Goal: Task Accomplishment & Management: Use online tool/utility

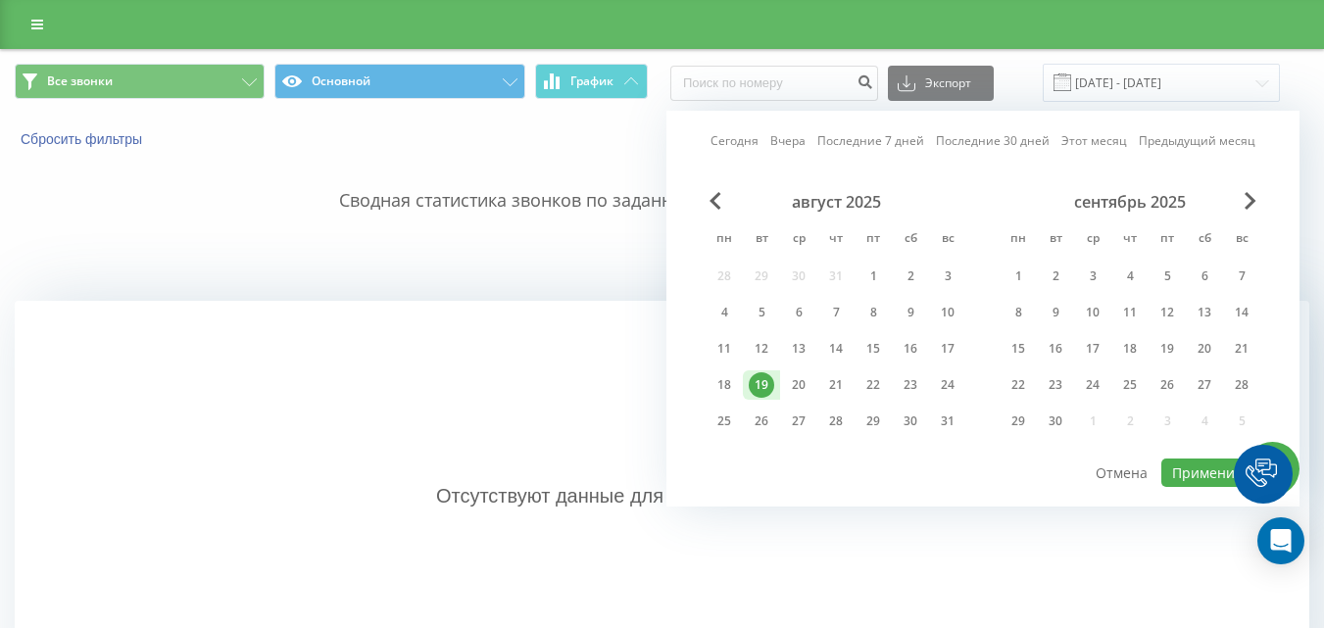
click at [1210, 471] on button "Применить" at bounding box center [1210, 473] width 99 height 28
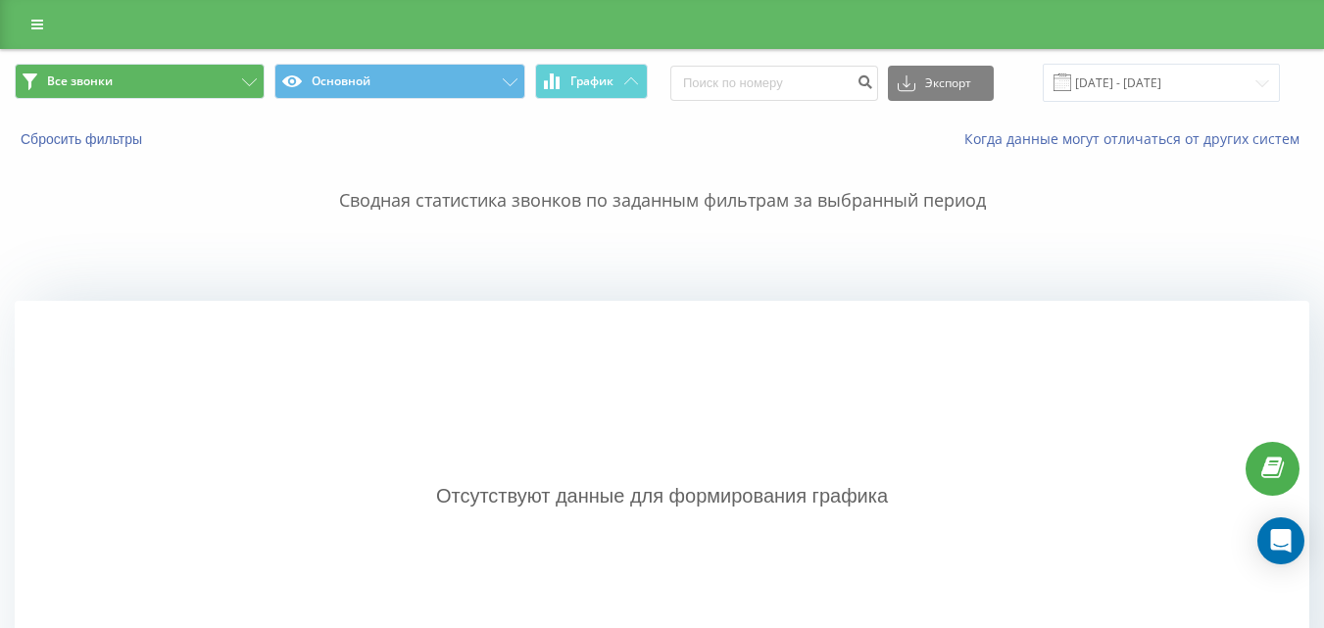
click at [46, 28] on link at bounding box center [37, 24] width 35 height 27
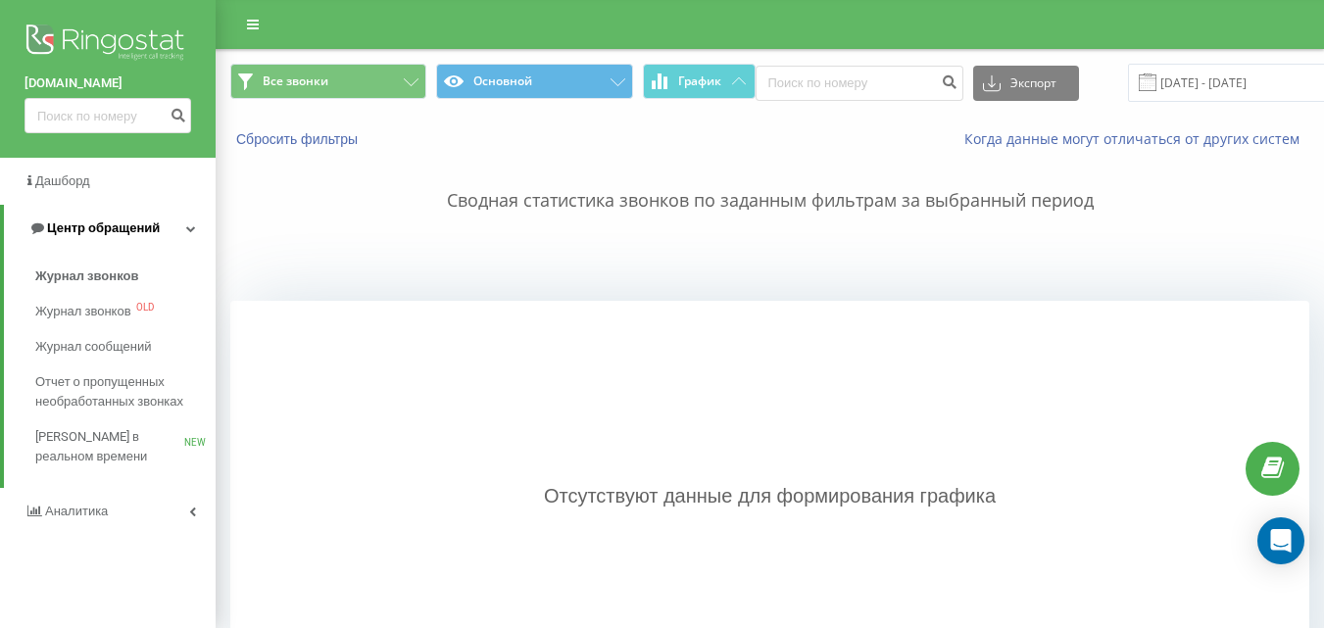
click at [97, 225] on span "Центр обращений" at bounding box center [103, 227] width 113 height 15
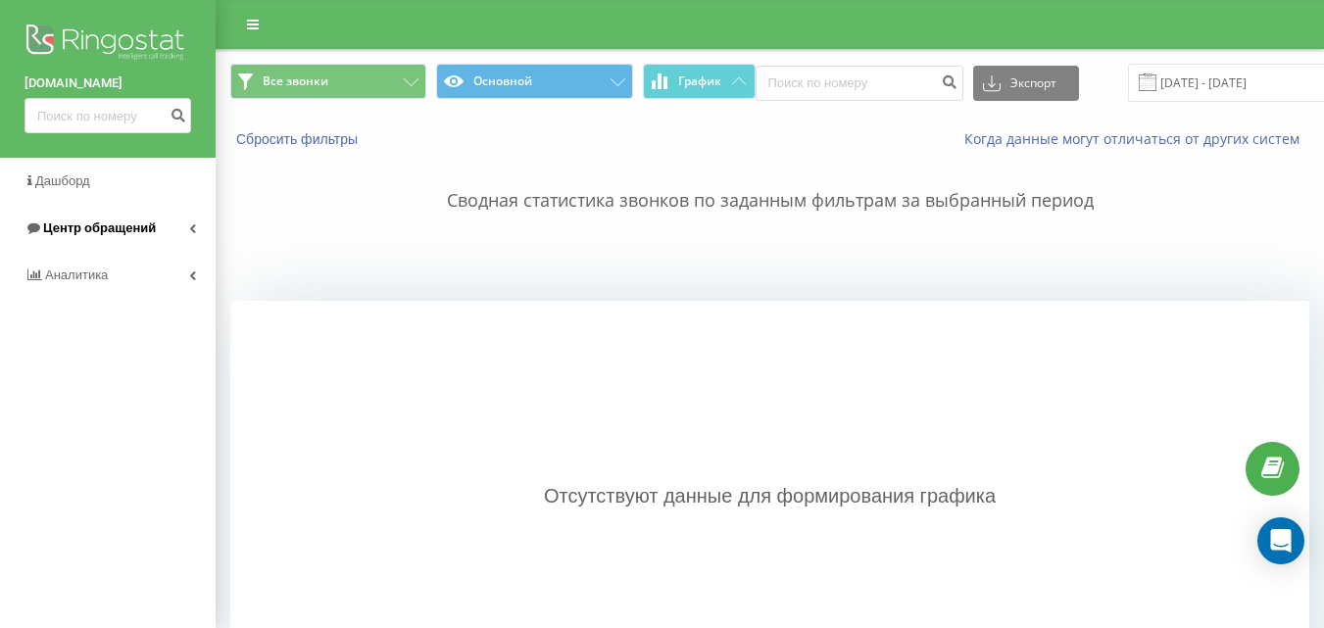
click at [118, 230] on span "Центр обращений" at bounding box center [99, 227] width 113 height 15
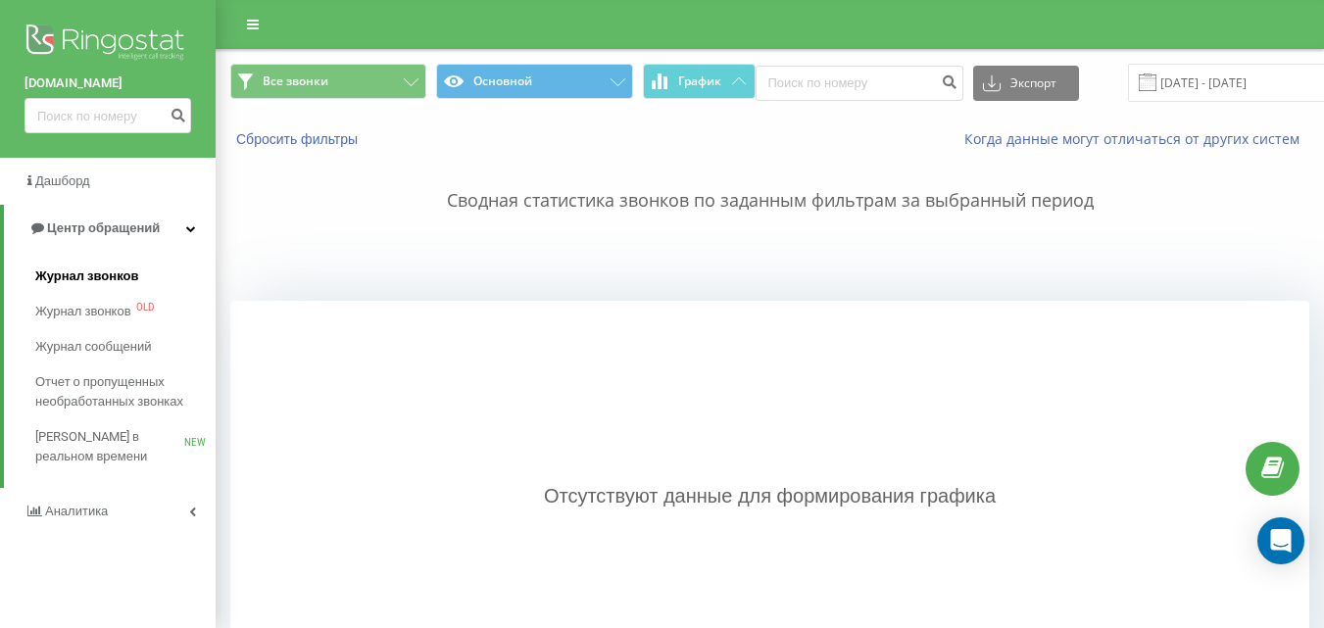
click at [99, 276] on span "Журнал звонков" at bounding box center [86, 277] width 103 height 20
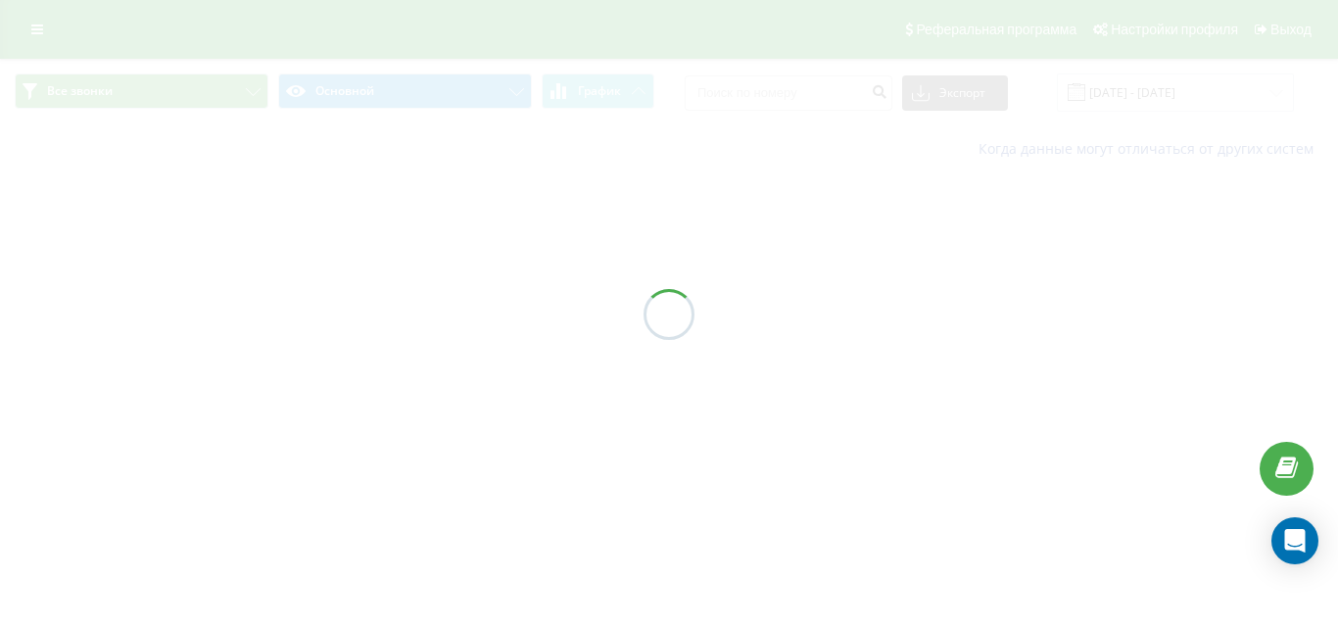
click at [1141, 90] on div at bounding box center [669, 314] width 1338 height 628
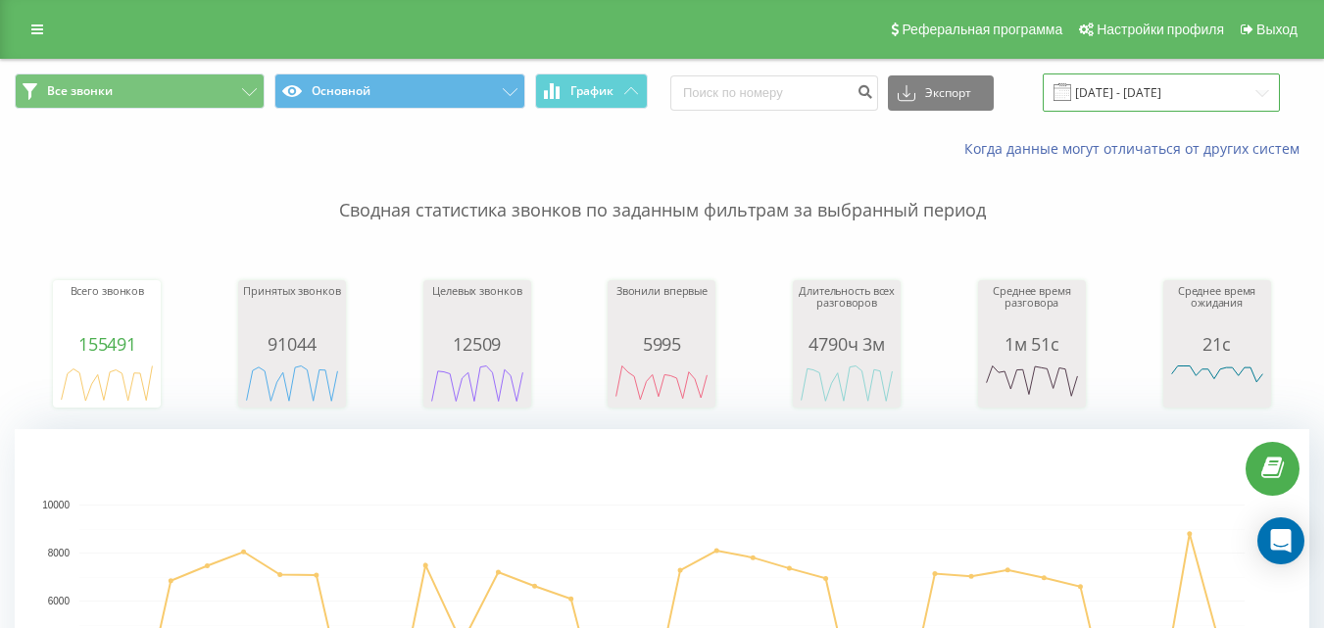
click at [1223, 86] on input "[DATE] - [DATE]" at bounding box center [1161, 92] width 237 height 38
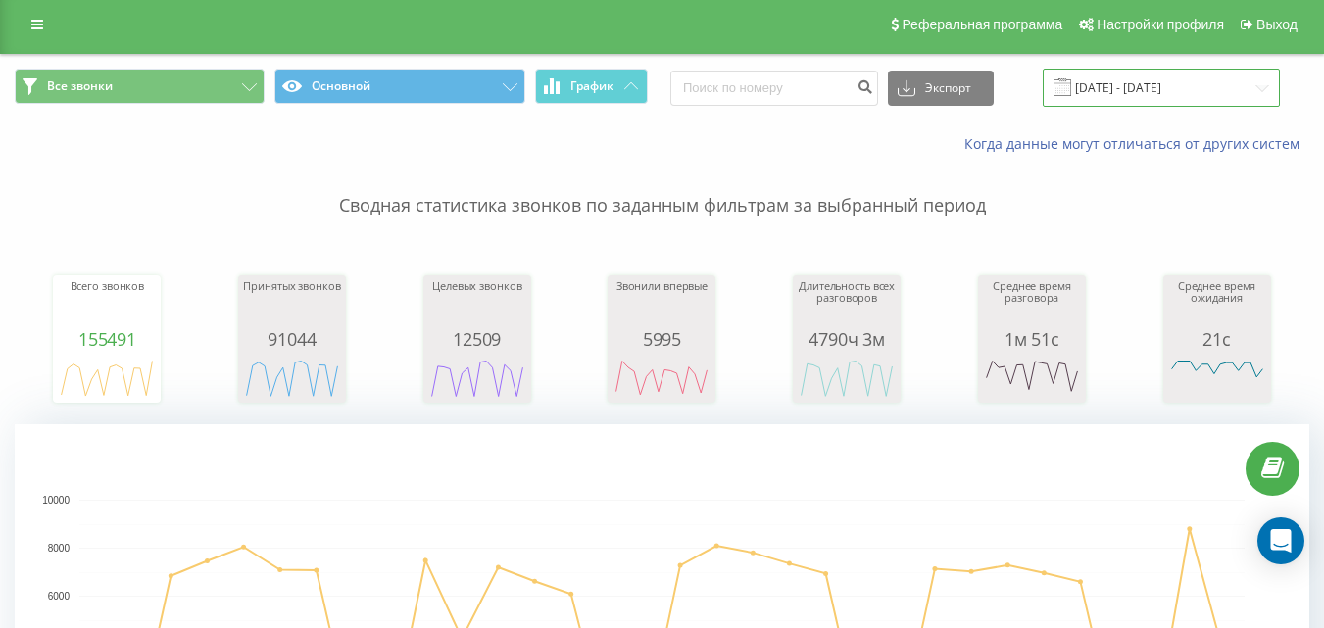
scroll to position [47, 0]
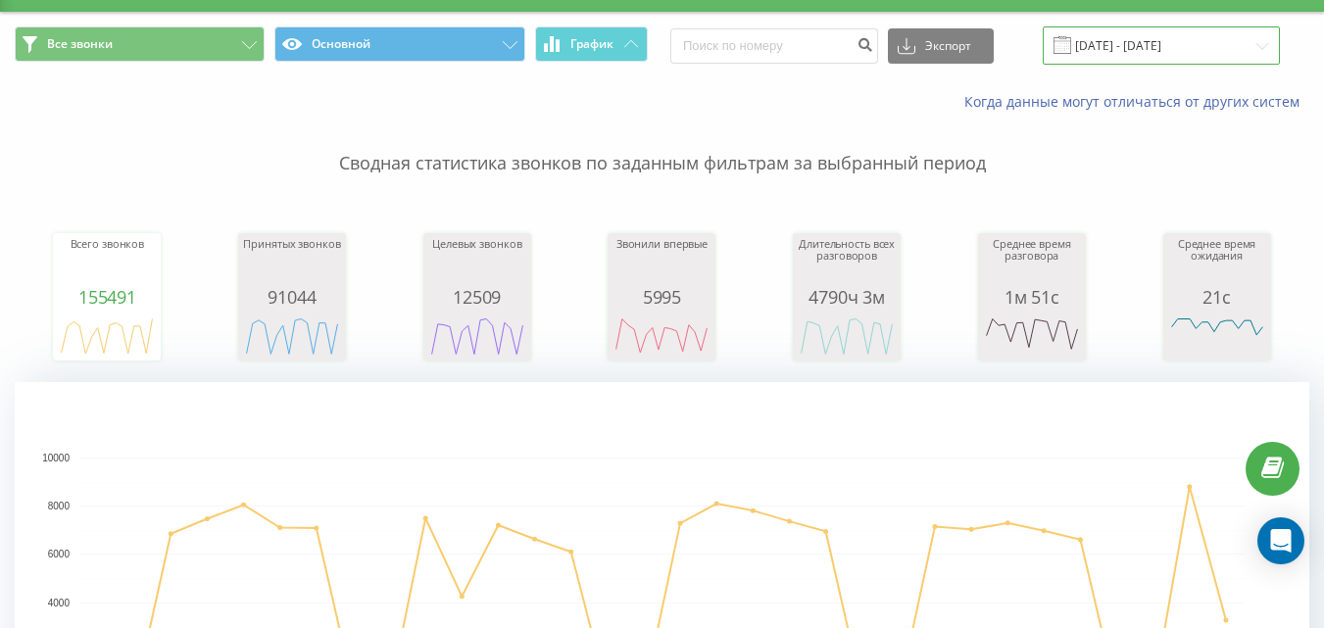
click at [1216, 39] on input "[DATE] - [DATE]" at bounding box center [1161, 45] width 237 height 38
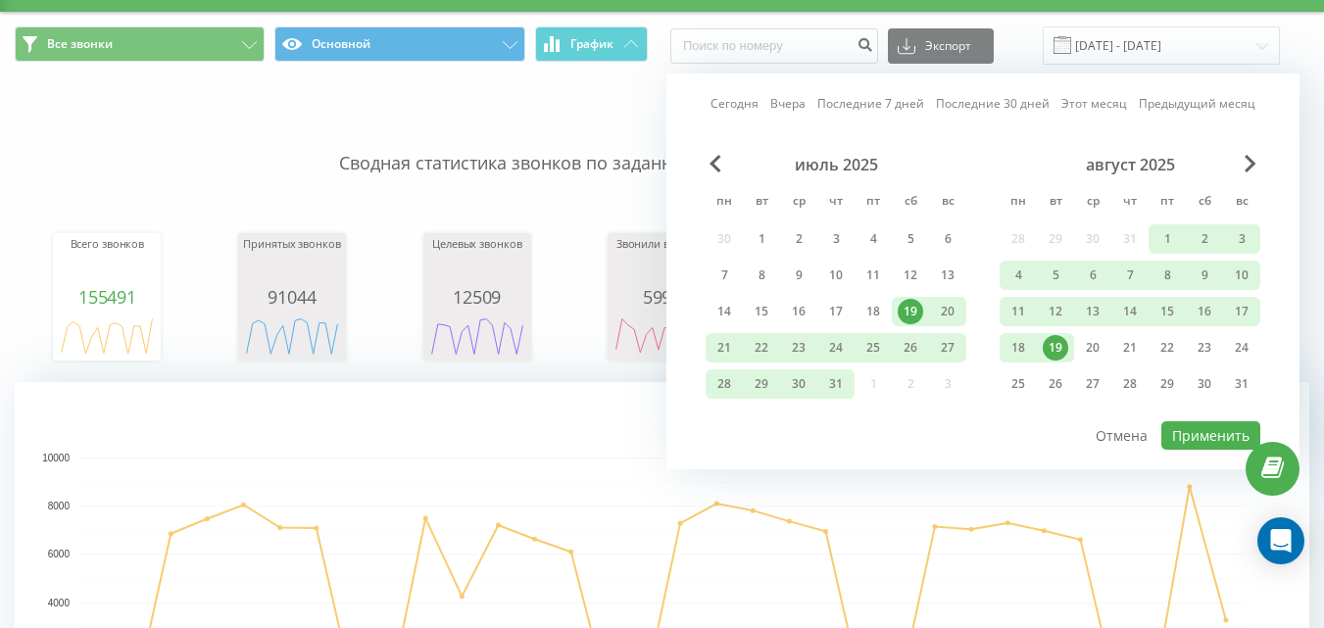
click at [1047, 337] on div "19" at bounding box center [1055, 347] width 25 height 25
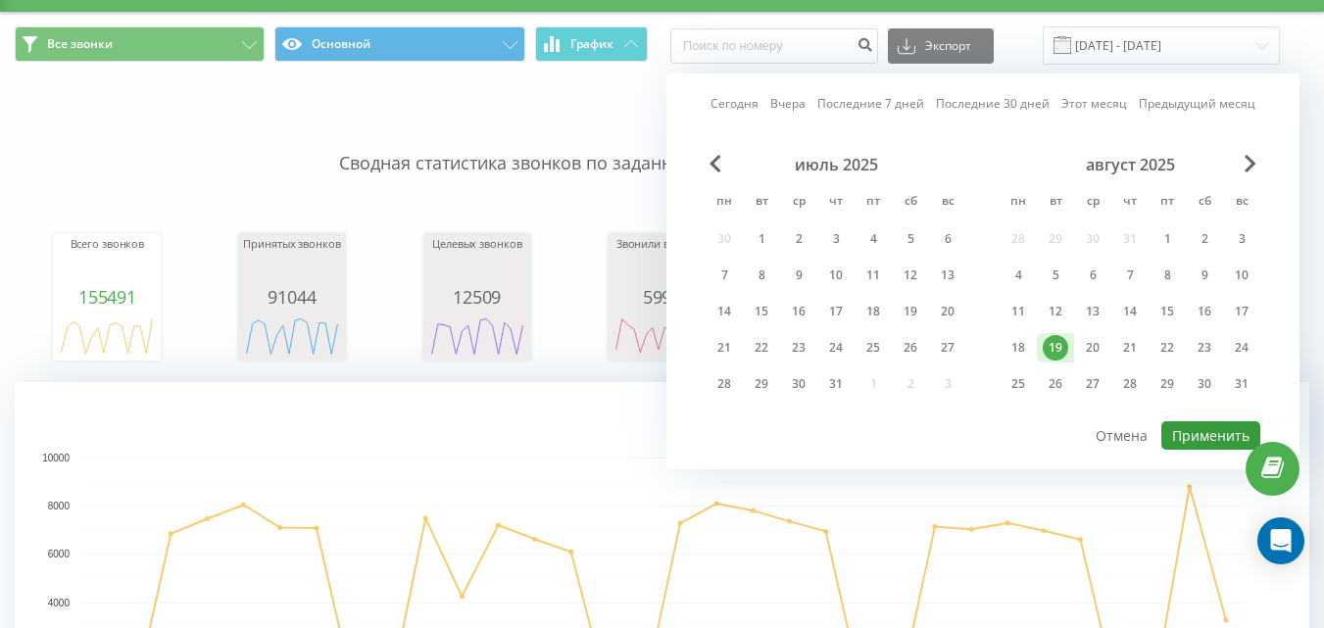
click at [1225, 424] on button "Применить" at bounding box center [1210, 435] width 99 height 28
type input "[DATE] - [DATE]"
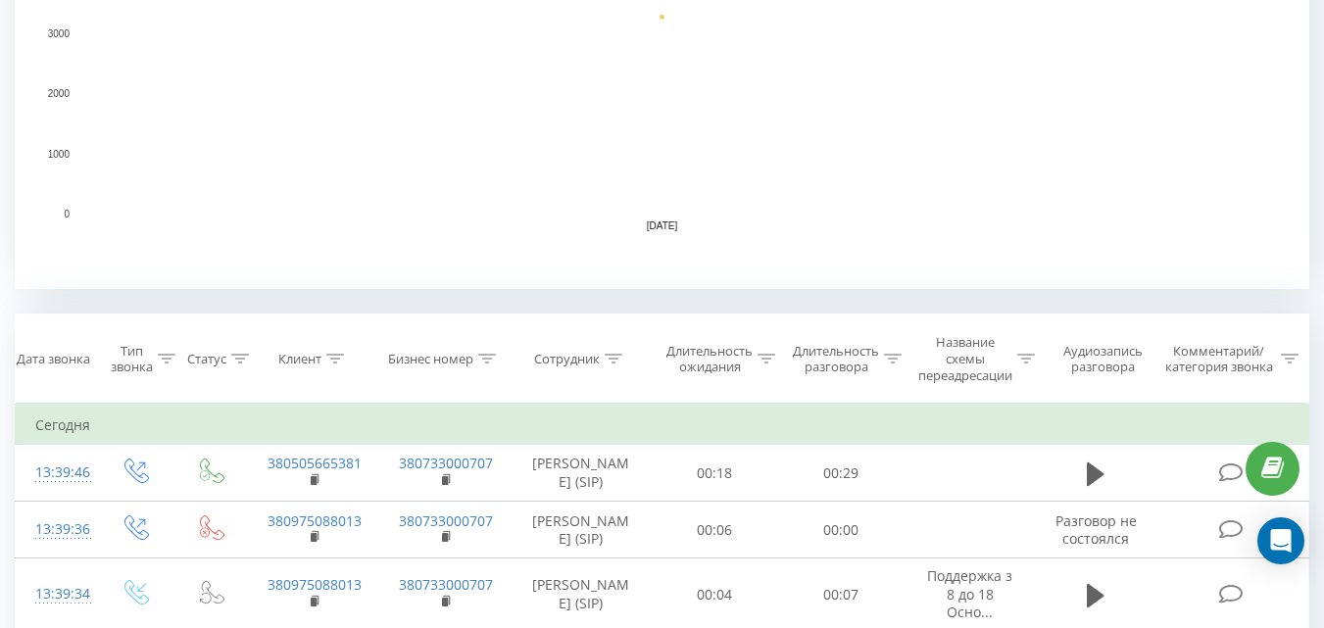
scroll to position [600, 0]
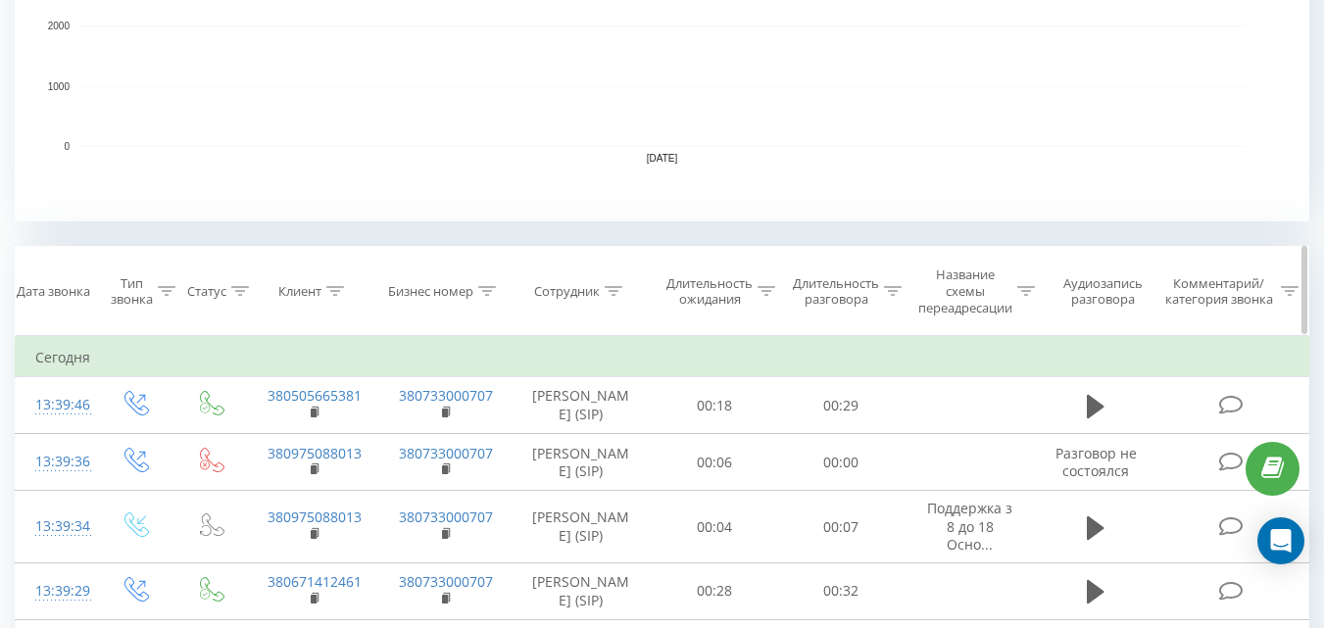
click at [615, 282] on th "Сотрудник" at bounding box center [580, 291] width 141 height 89
click at [599, 279] on th "Сотрудник" at bounding box center [580, 291] width 141 height 89
click at [608, 293] on icon at bounding box center [614, 291] width 18 height 10
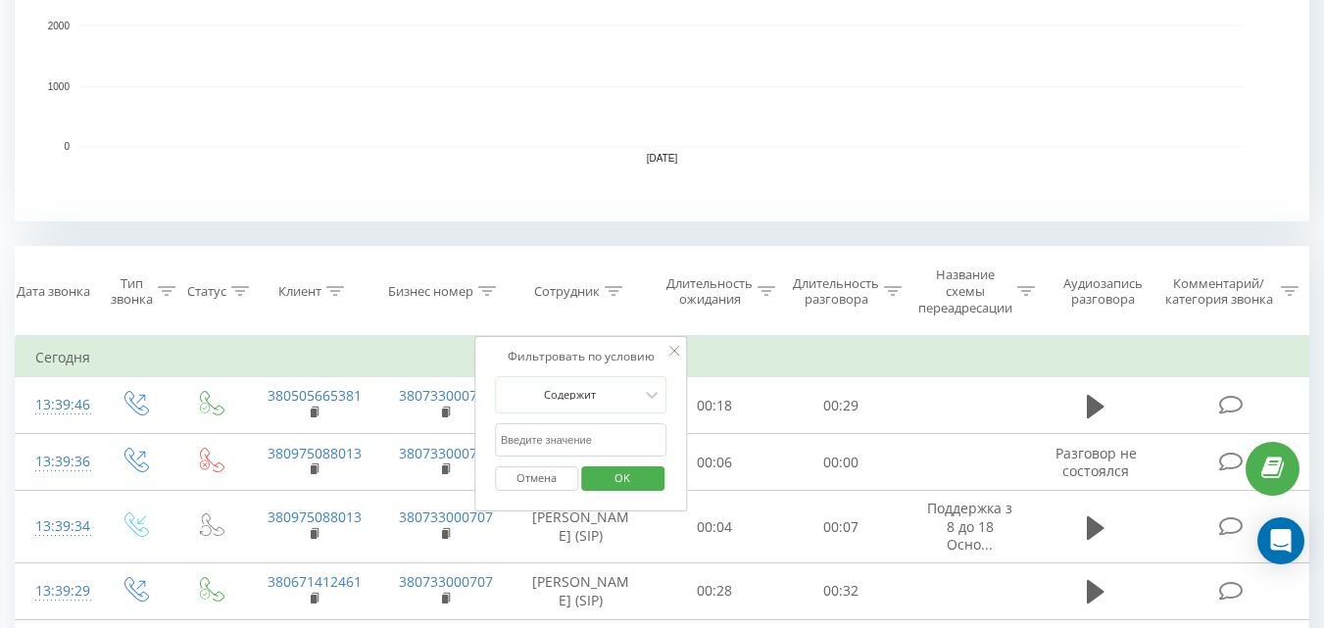
click at [577, 425] on input "text" at bounding box center [581, 440] width 172 height 34
type input "[PERSON_NAME]"
click at [618, 469] on span "OK" at bounding box center [622, 477] width 55 height 30
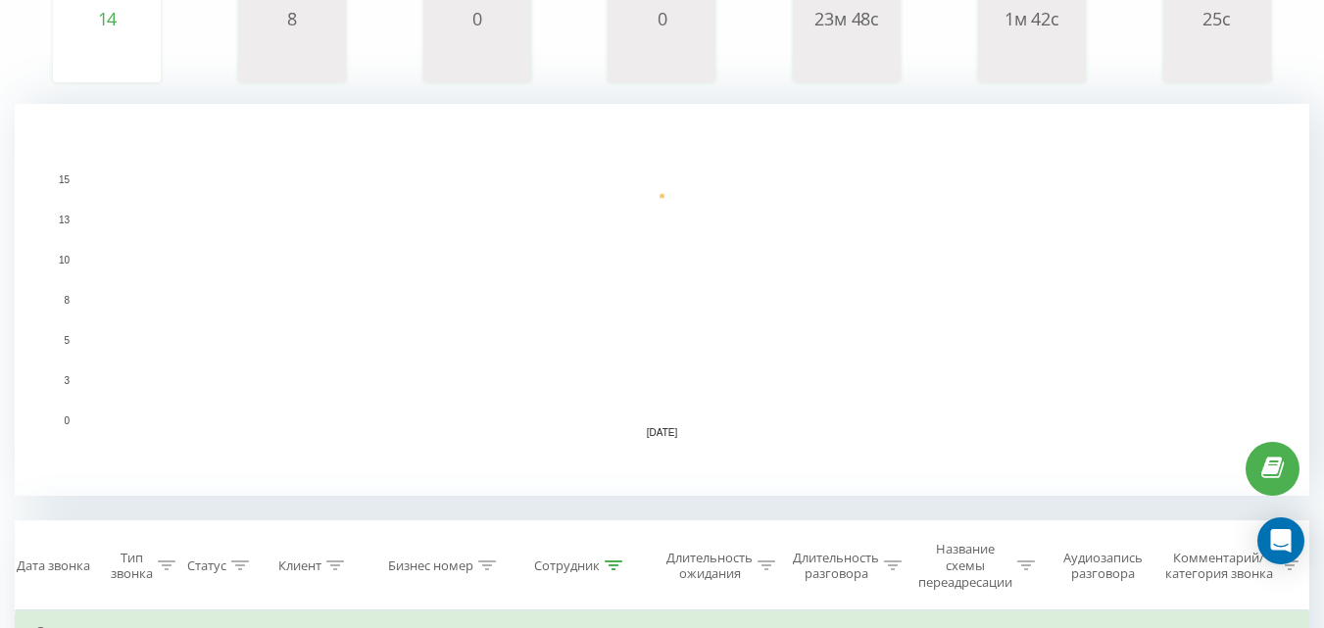
scroll to position [534, 0]
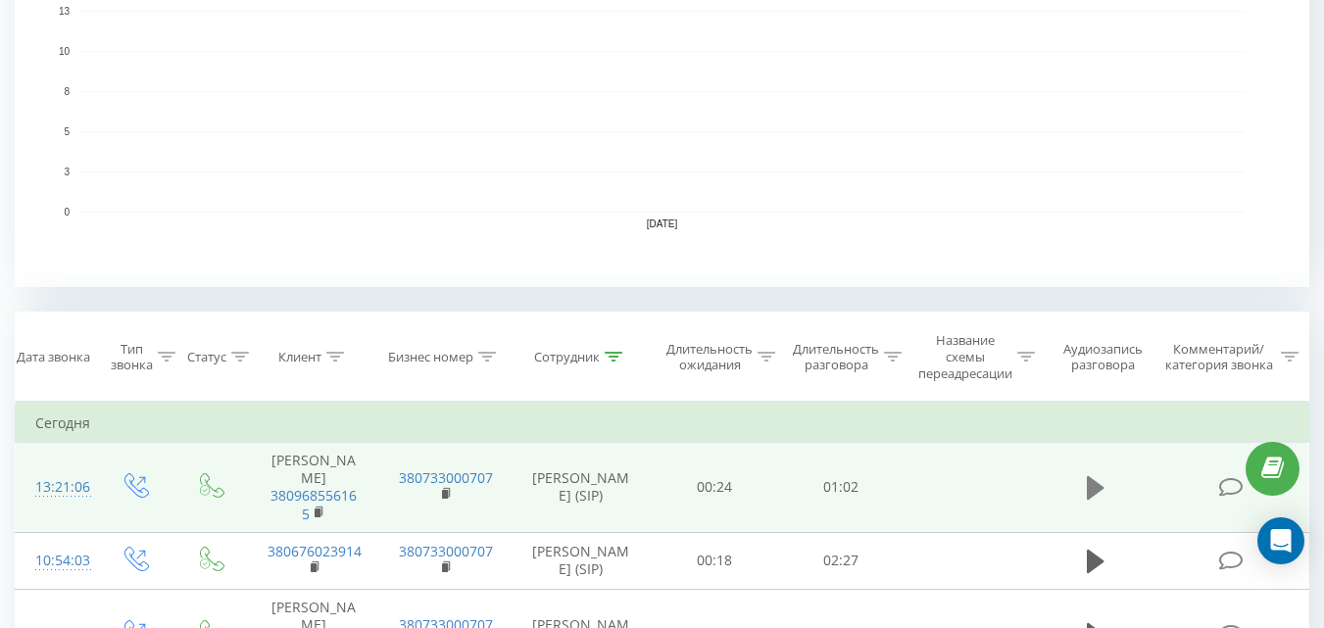
click at [1090, 494] on icon at bounding box center [1096, 488] width 18 height 24
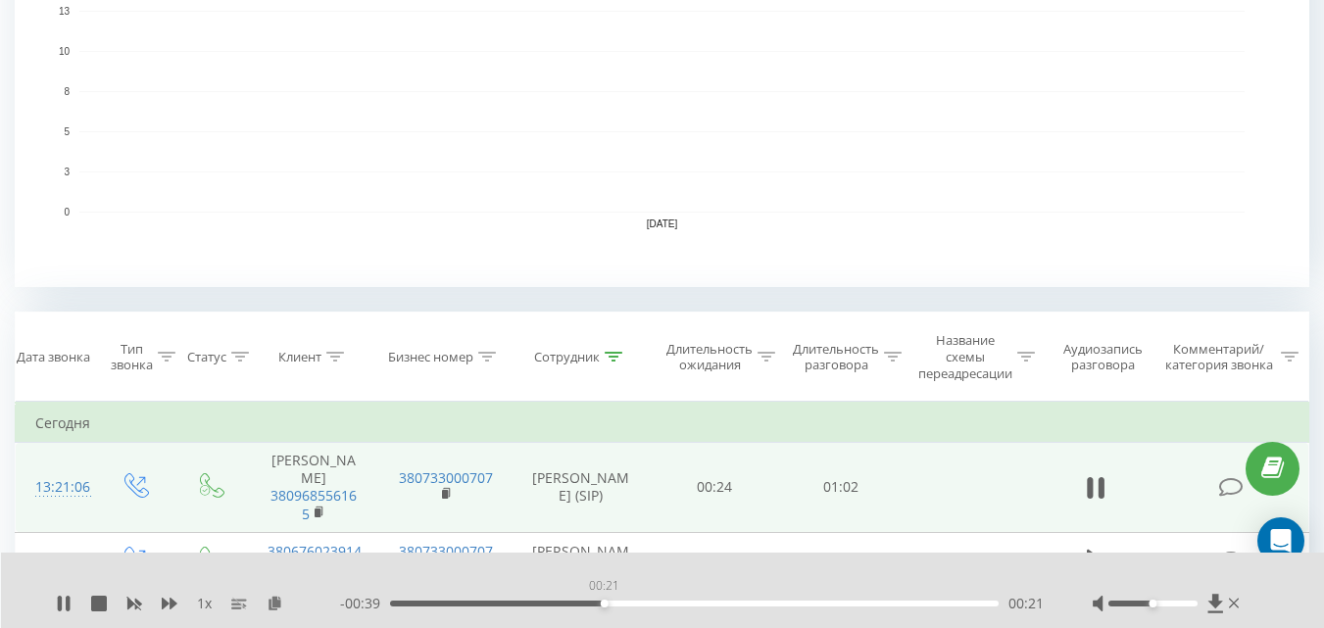
drag, startPoint x: 396, startPoint y: 601, endPoint x: 718, endPoint y: 594, distance: 322.4
click at [608, 600] on div "00:21" at bounding box center [605, 604] width 8 height 8
drag, startPoint x: 736, startPoint y: 600, endPoint x: 644, endPoint y: 612, distance: 93.0
click at [644, 612] on div "- 00:24 00:35 00:35" at bounding box center [692, 604] width 704 height 20
drag, startPoint x: 760, startPoint y: 603, endPoint x: 582, endPoint y: 621, distance: 179.3
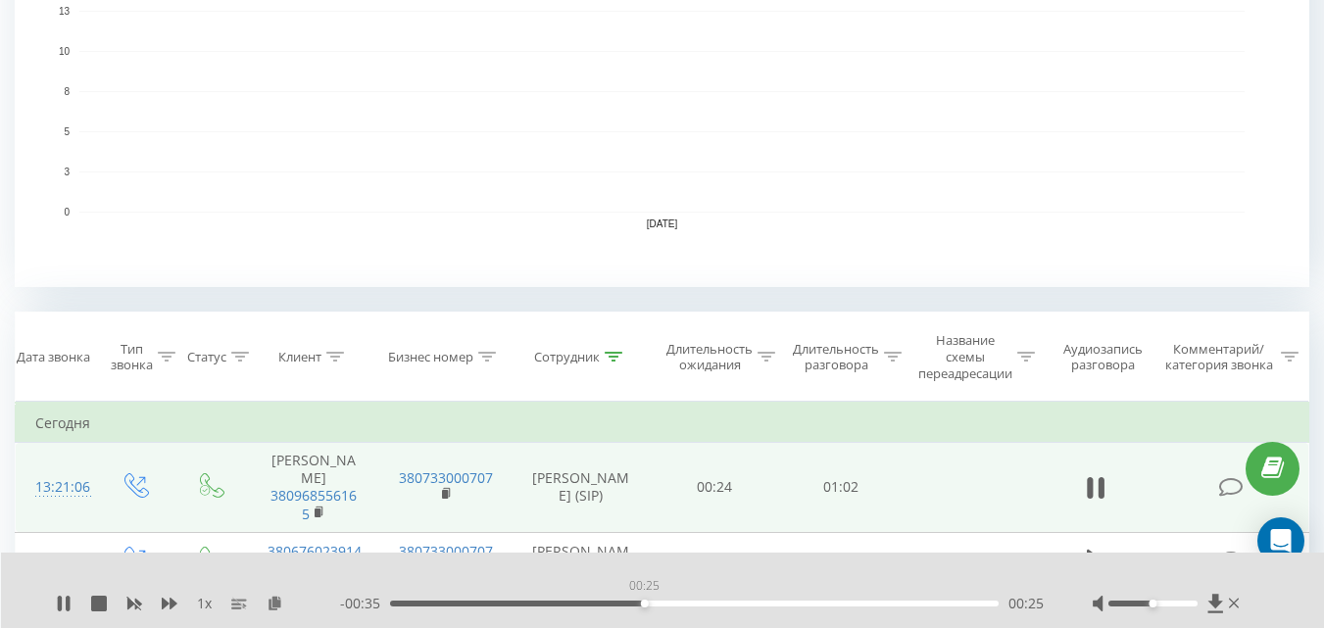
click at [582, 621] on div "1 x - 00:35 00:25 00:25" at bounding box center [663, 590] width 1324 height 75
drag, startPoint x: 725, startPoint y: 604, endPoint x: 752, endPoint y: 604, distance: 27.4
click at [752, 604] on div "00:35" at bounding box center [694, 604] width 608 height 6
drag, startPoint x: 752, startPoint y: 604, endPoint x: 781, endPoint y: 607, distance: 28.6
click at [781, 607] on div "00:36" at bounding box center [694, 604] width 608 height 6
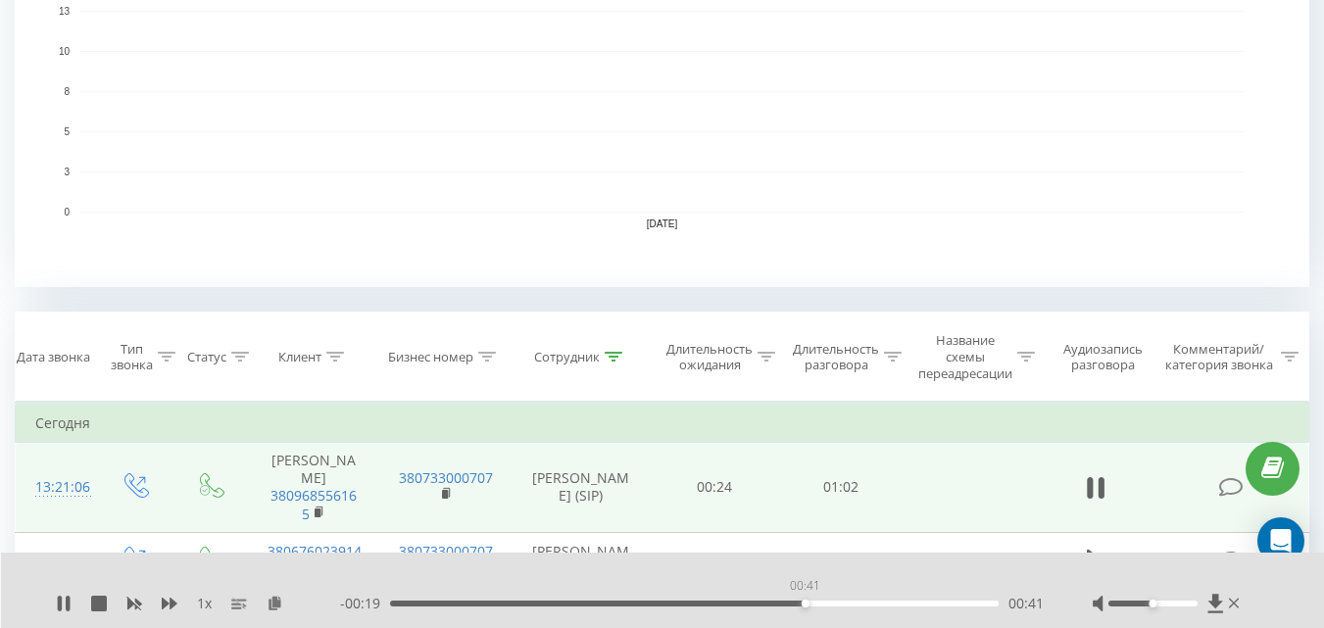
drag, startPoint x: 797, startPoint y: 603, endPoint x: 833, endPoint y: 602, distance: 36.3
click at [809, 602] on div "00:41" at bounding box center [805, 604] width 8 height 8
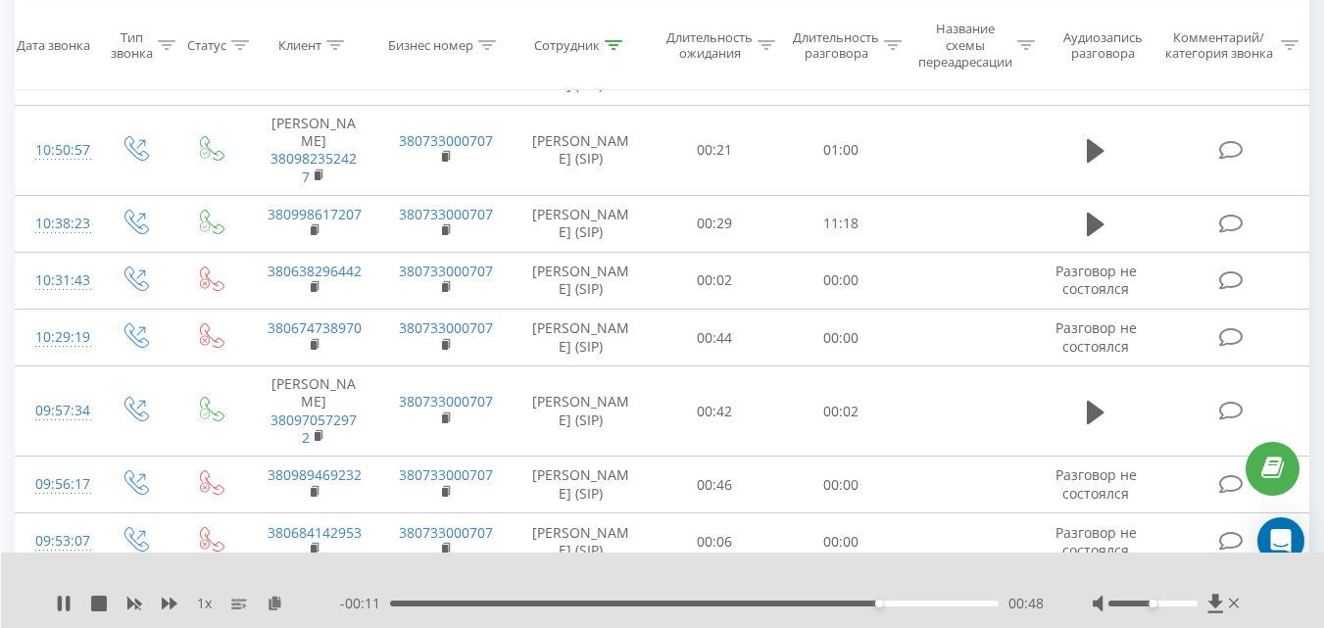
scroll to position [855, 0]
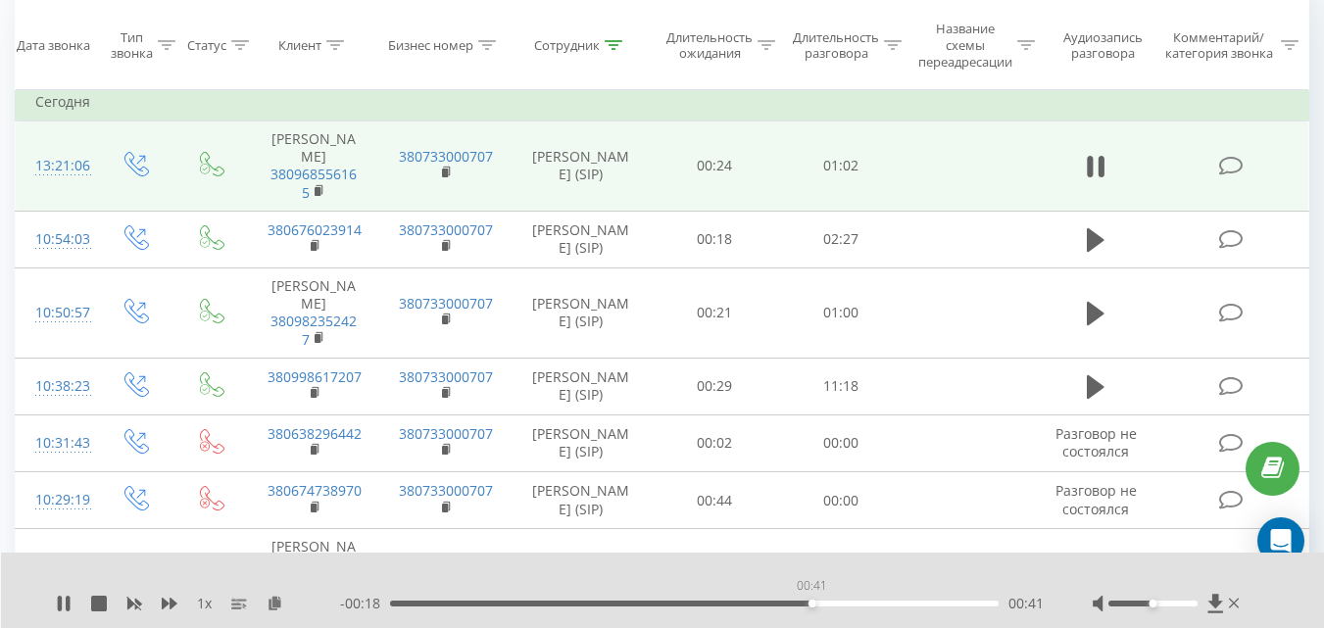
drag, startPoint x: 890, startPoint y: 607, endPoint x: 775, endPoint y: 612, distance: 114.8
click at [789, 612] on div "- 00:18 00:41 00:41" at bounding box center [692, 604] width 704 height 20
drag, startPoint x: 805, startPoint y: 603, endPoint x: 666, endPoint y: 601, distance: 139.1
click at [687, 601] on div "00:41" at bounding box center [694, 604] width 608 height 6
click at [70, 605] on icon at bounding box center [68, 604] width 4 height 16
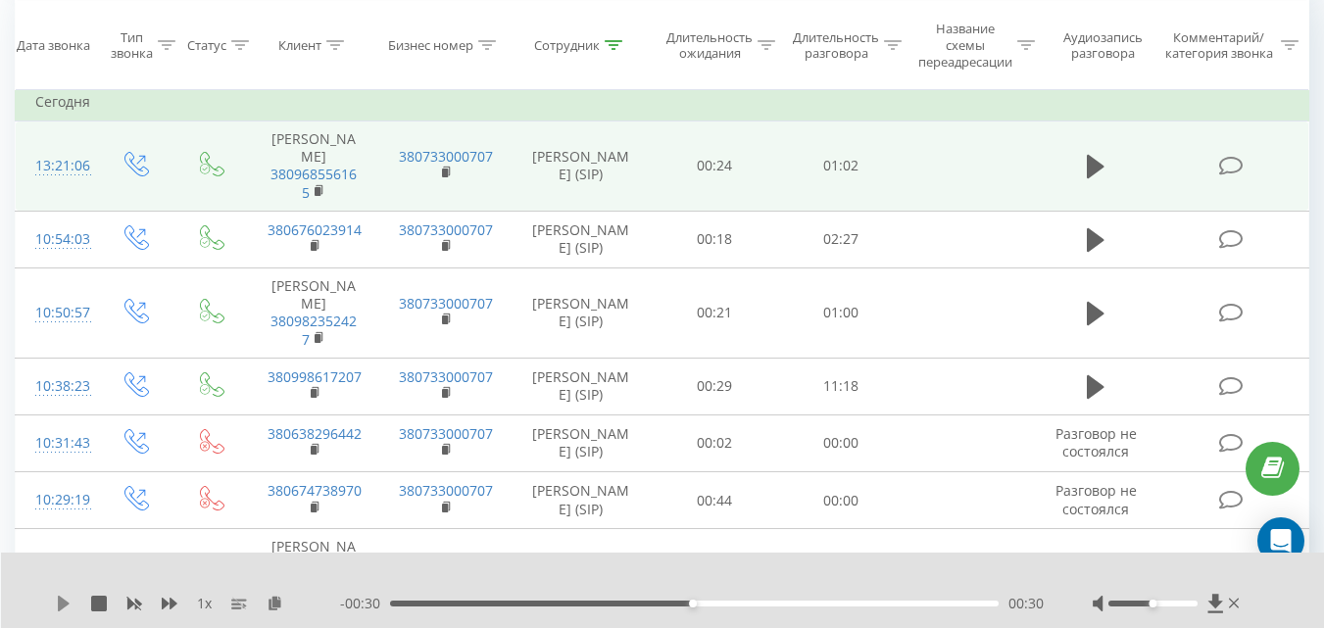
click at [65, 602] on icon at bounding box center [64, 604] width 12 height 16
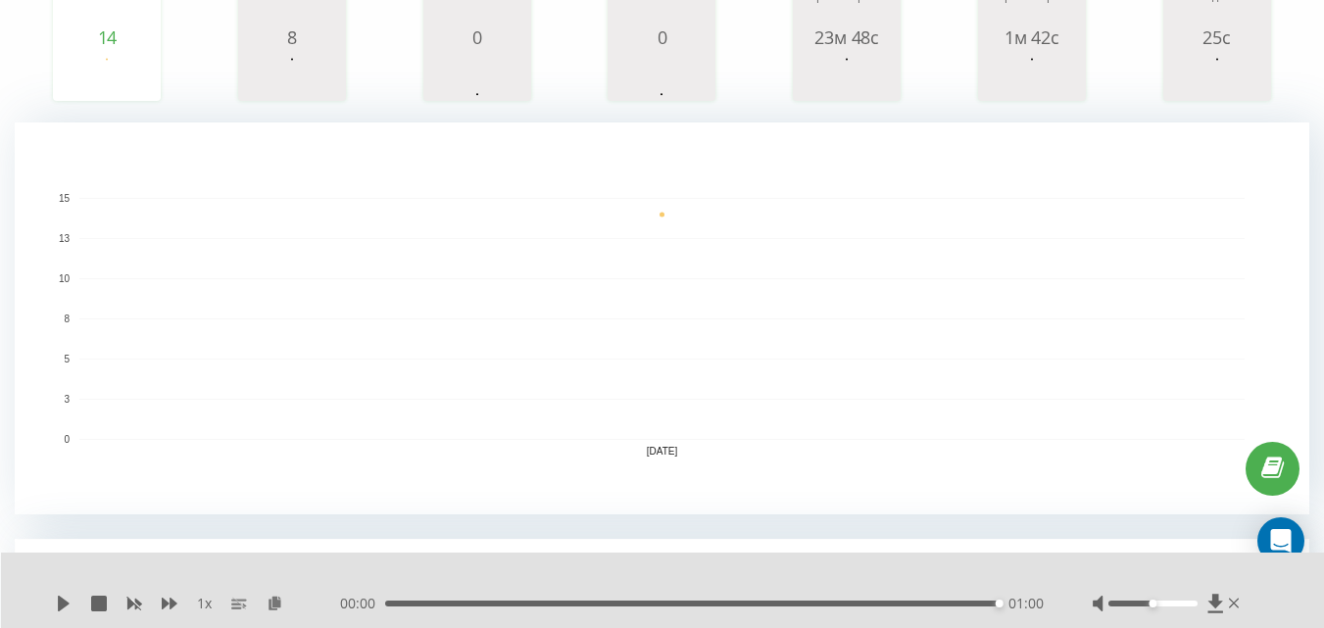
scroll to position [0, 0]
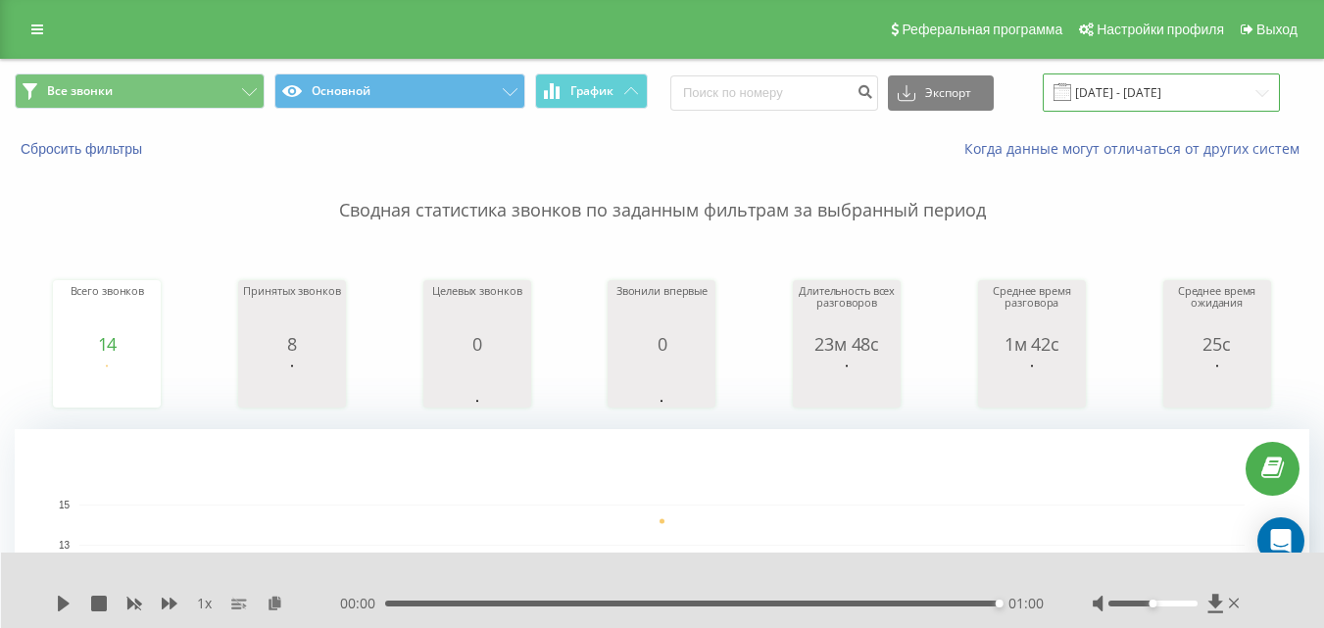
click at [1232, 84] on input "[DATE] - [DATE]" at bounding box center [1161, 92] width 237 height 38
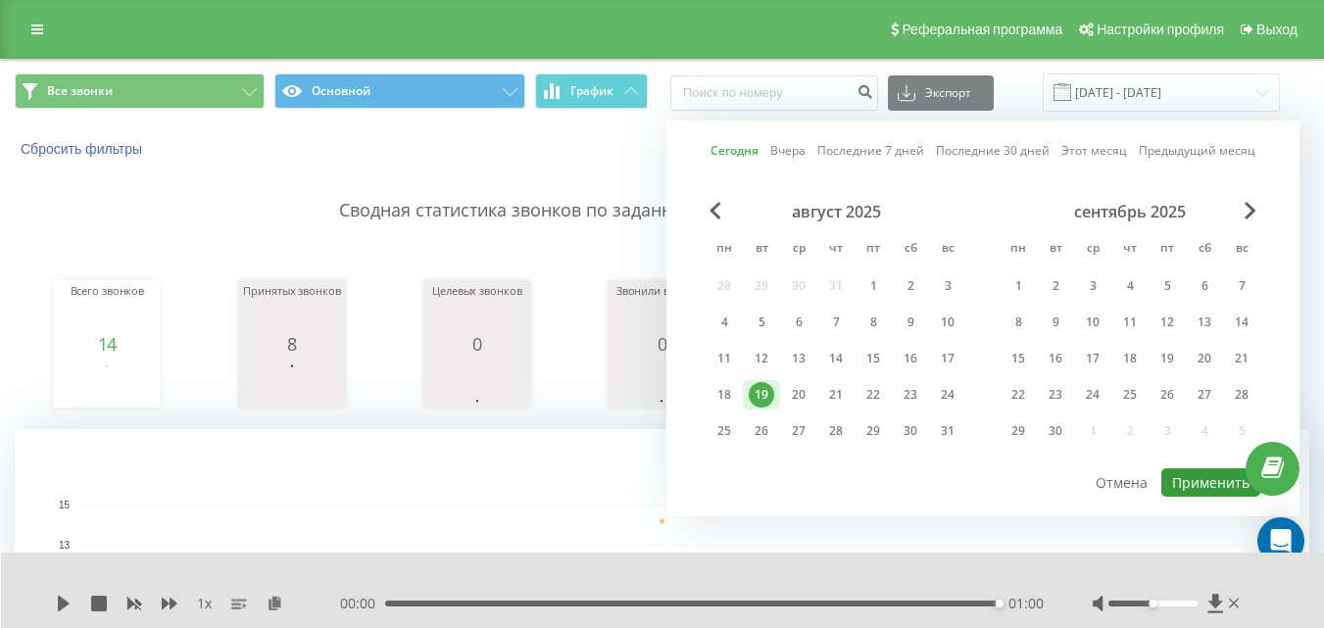
drag, startPoint x: 1191, startPoint y: 496, endPoint x: 1184, endPoint y: 484, distance: 14.1
click at [1192, 498] on div "Сегодня Вчера Последние 7 дней Последние 30 дней Этот месяц Предыдущий месяц ав…" at bounding box center [982, 319] width 633 height 396
click at [1209, 485] on button "Применить" at bounding box center [1210, 482] width 99 height 28
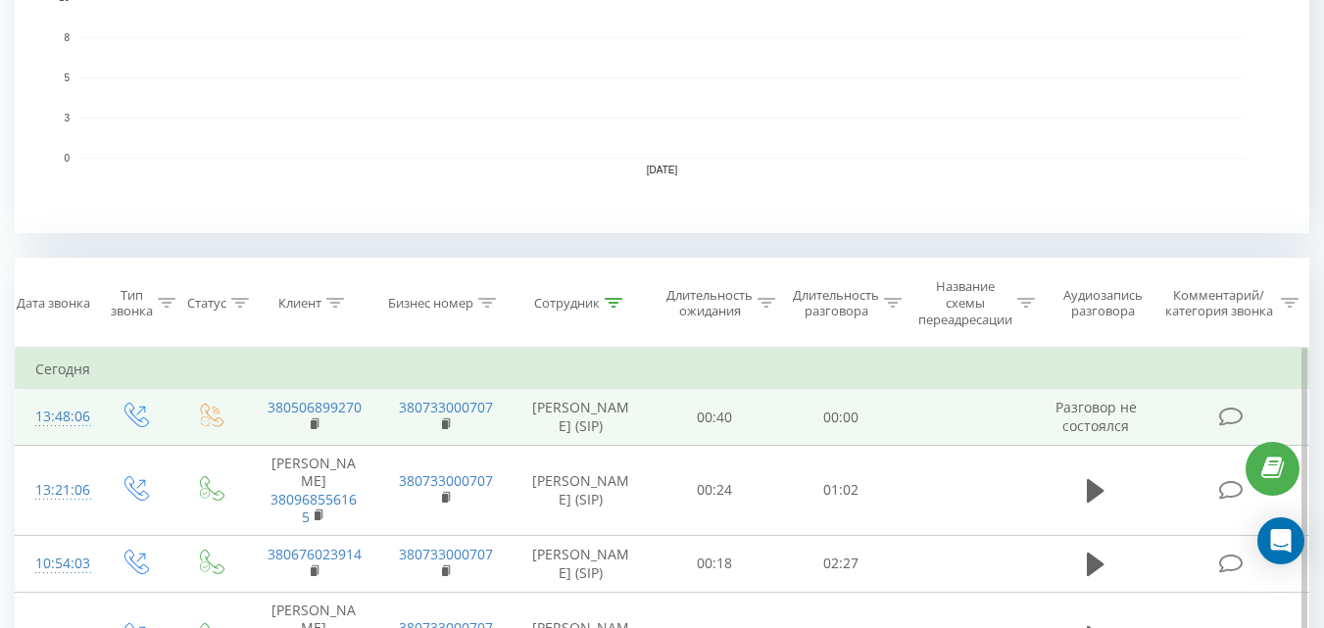
scroll to position [662, 0]
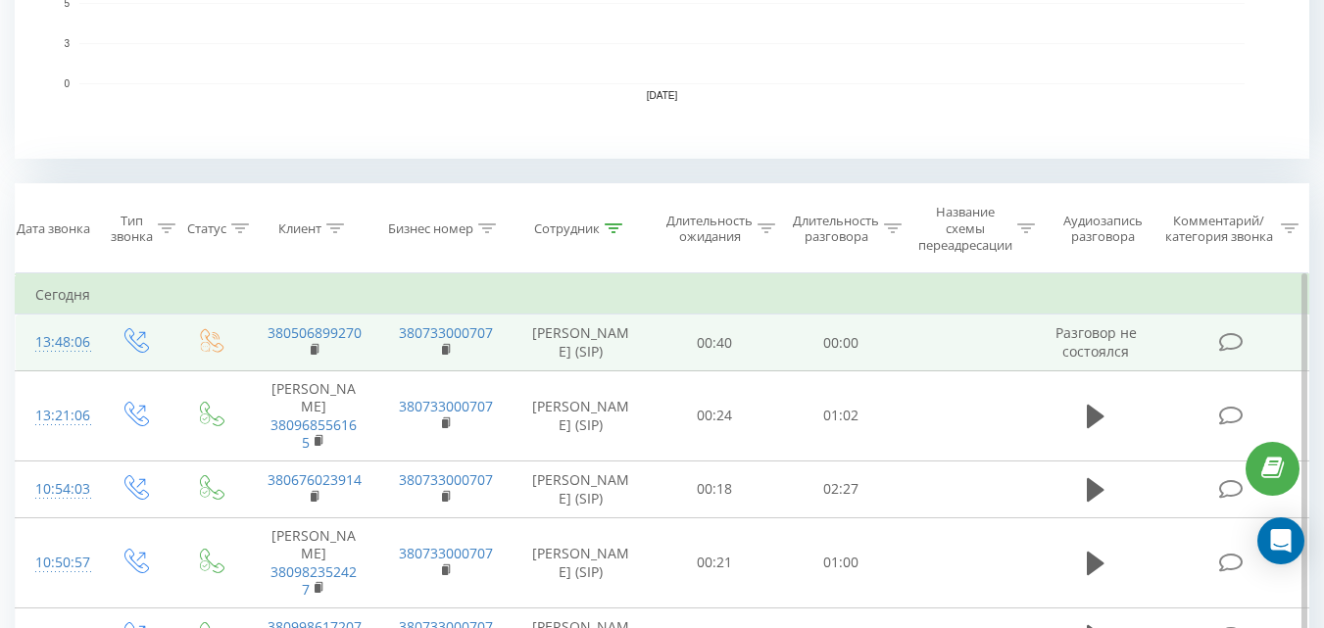
click at [214, 352] on icon at bounding box center [212, 340] width 24 height 24
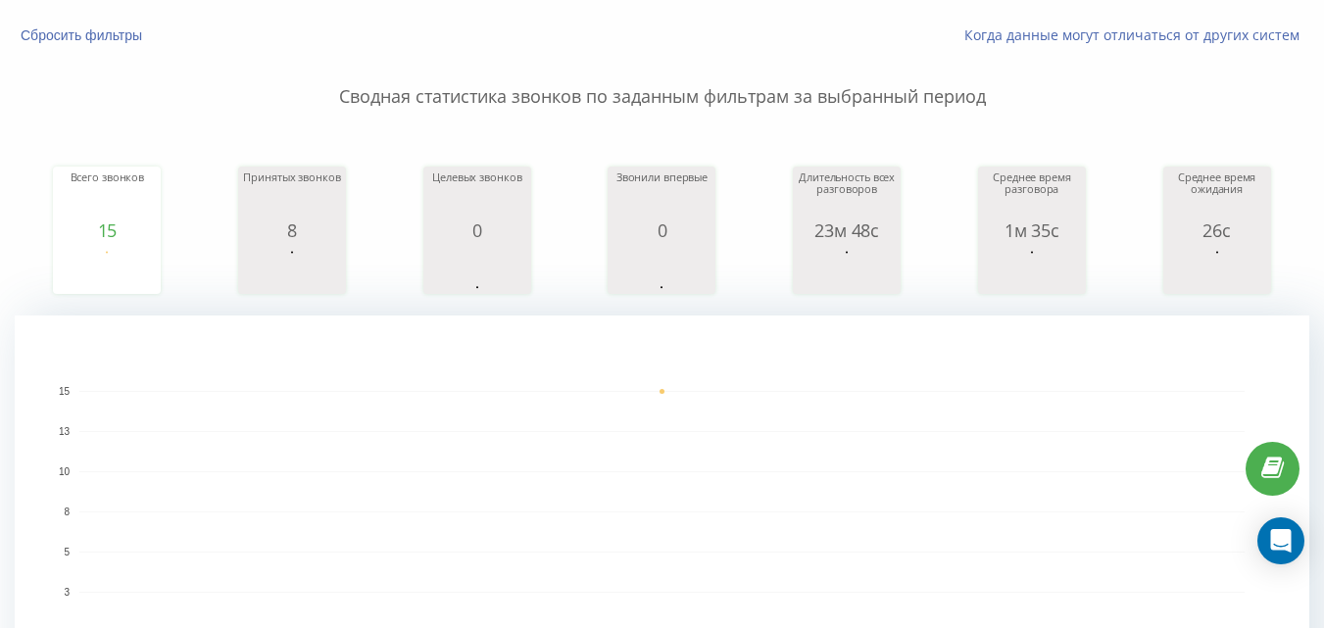
scroll to position [0, 0]
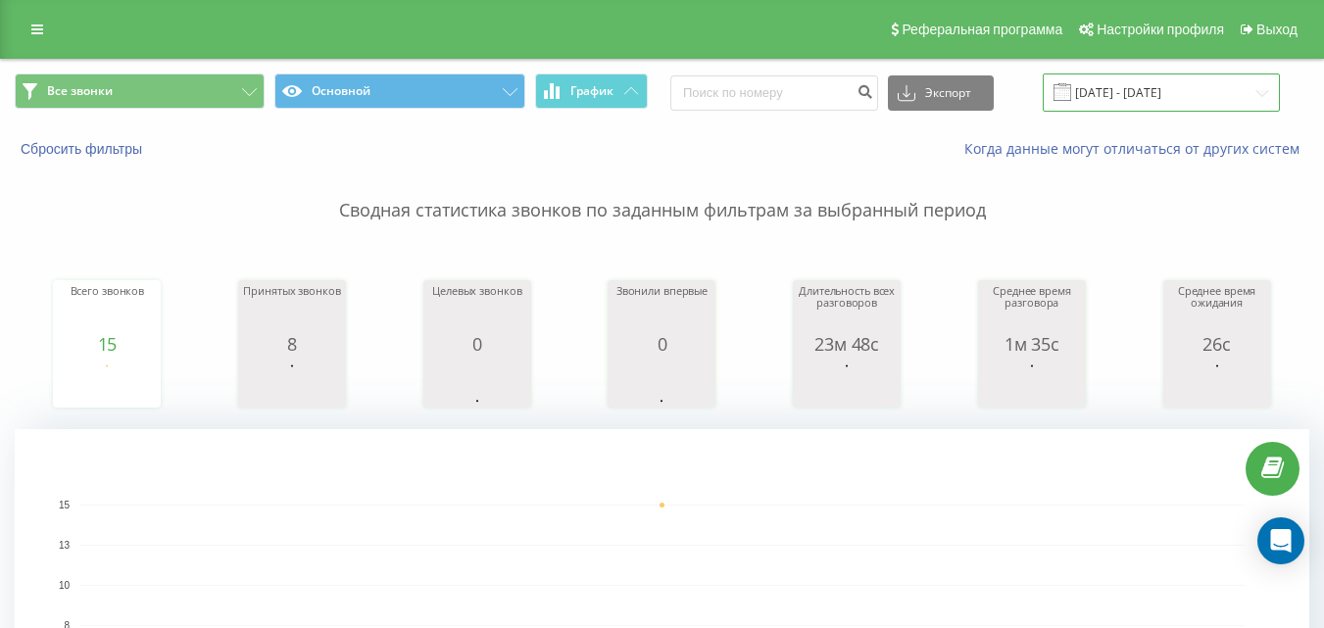
click at [1227, 99] on input "[DATE] - [DATE]" at bounding box center [1161, 92] width 237 height 38
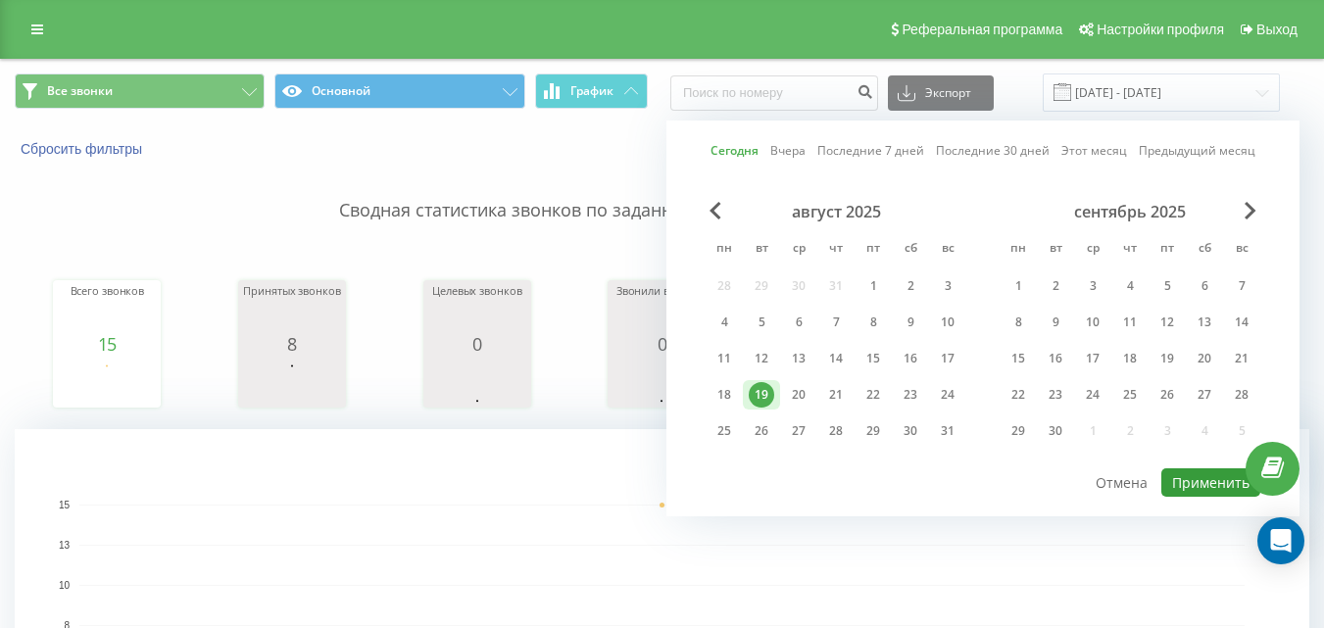
click at [1211, 487] on button "Применить" at bounding box center [1210, 482] width 99 height 28
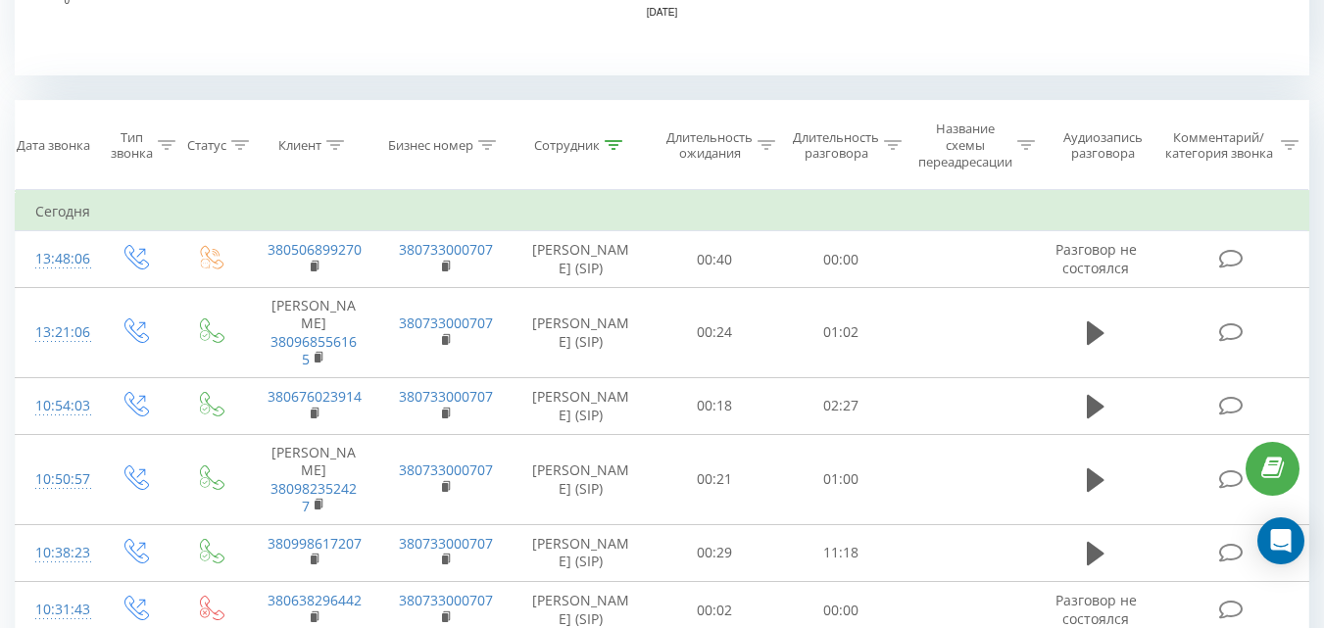
scroll to position [752, 0]
